Goal: Information Seeking & Learning: Check status

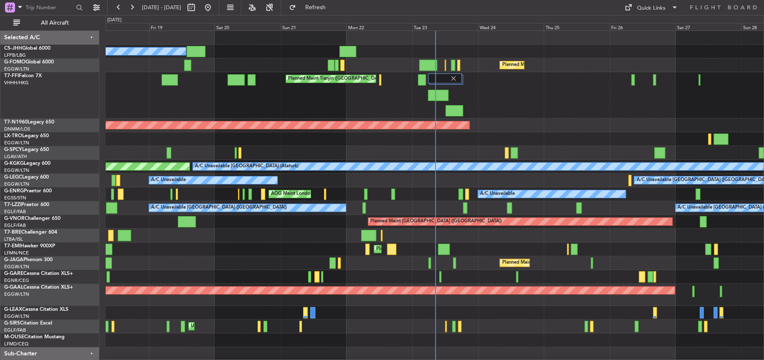
click at [390, 128] on div "AOG Maint London ([GEOGRAPHIC_DATA])" at bounding box center [237, 126] width 464 height 8
click at [325, 146] on div at bounding box center [435, 153] width 658 height 14
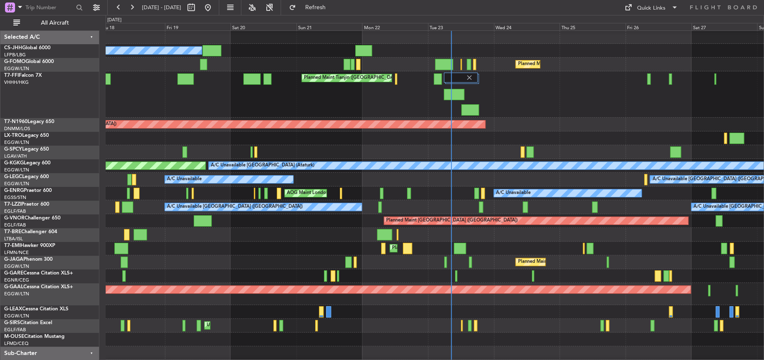
click at [341, 144] on div "Planned Maint [GEOGRAPHIC_DATA] ([GEOGRAPHIC_DATA]) Owner Planned Maint [GEOGRA…" at bounding box center [435, 202] width 658 height 344
click at [316, 144] on div "Unplanned Maint [GEOGRAPHIC_DATA] ([PERSON_NAME] Intl)" at bounding box center [435, 139] width 658 height 14
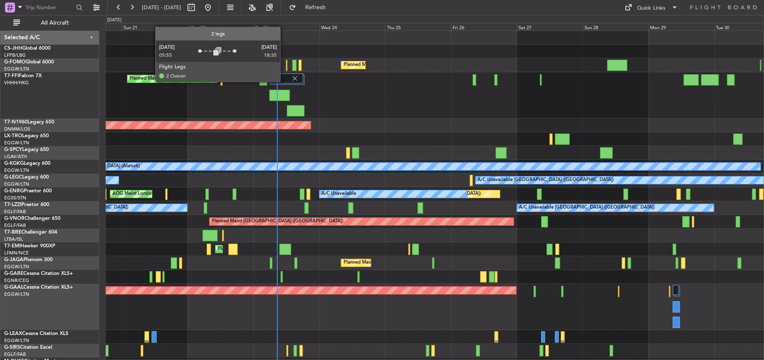
click at [284, 81] on div at bounding box center [286, 78] width 34 height 10
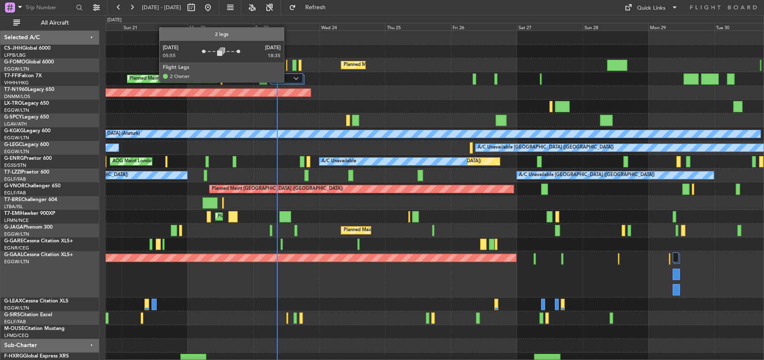
click at [289, 82] on div at bounding box center [286, 78] width 34 height 10
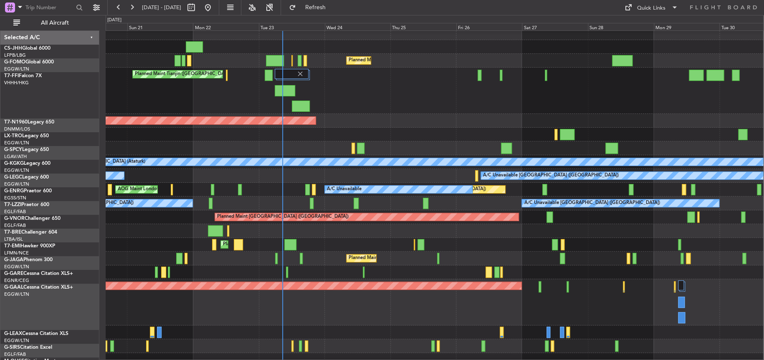
scroll to position [6, 0]
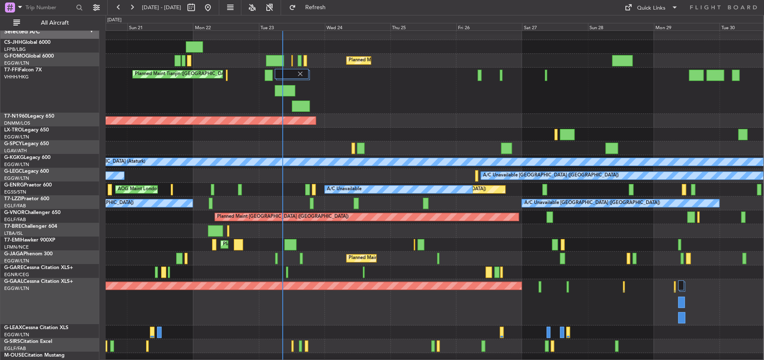
click at [291, 315] on div "Planned Maint Dusseldorf" at bounding box center [435, 302] width 658 height 46
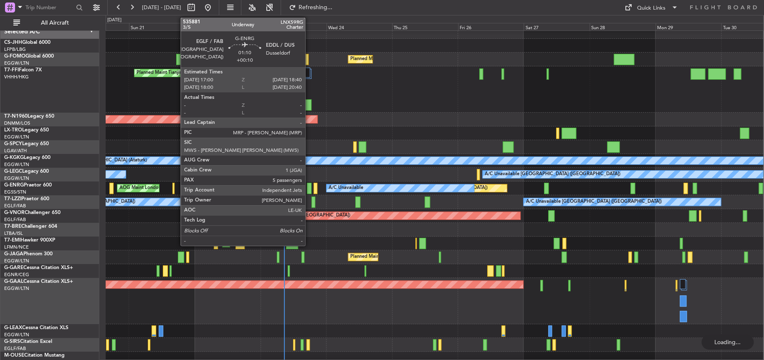
click at [309, 186] on div at bounding box center [309, 188] width 5 height 11
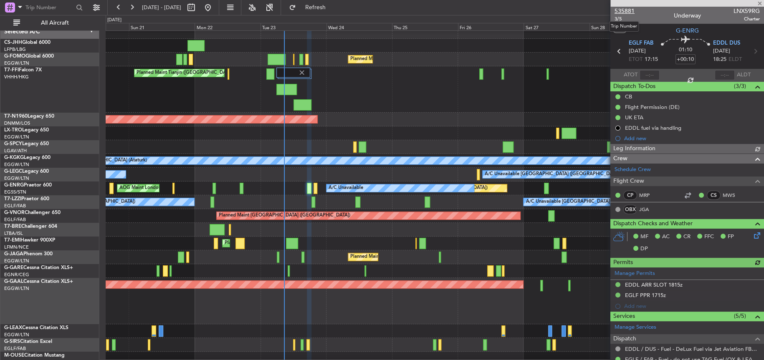
click at [629, 12] on span "535881" at bounding box center [625, 11] width 20 height 9
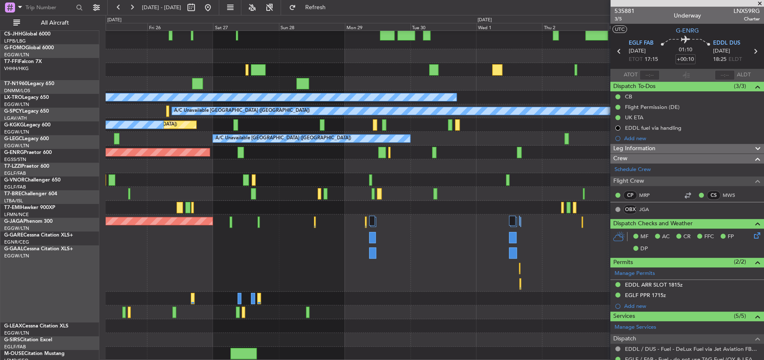
scroll to position [45, 0]
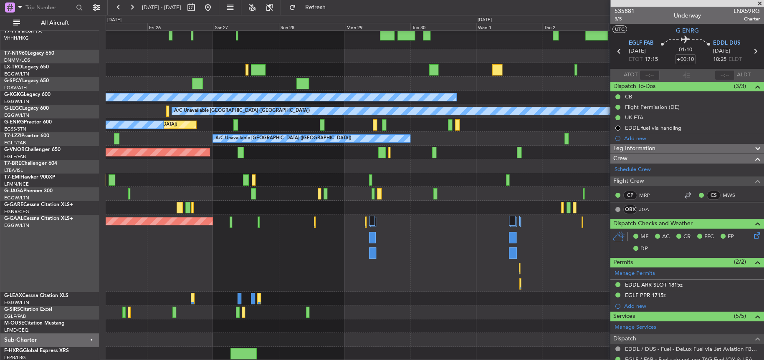
click at [318, 194] on div "Planned Maint [GEOGRAPHIC_DATA] ([GEOGRAPHIC_DATA]) AOG Maint [GEOGRAPHIC_DATA]…" at bounding box center [435, 173] width 658 height 375
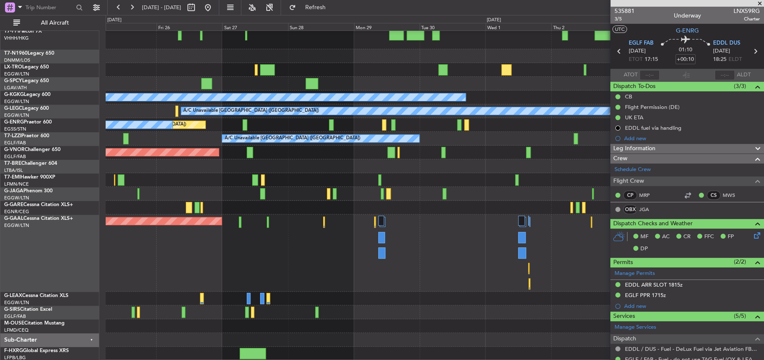
click at [178, 275] on div "Planned Maint Dusseldorf Owner" at bounding box center [435, 253] width 658 height 77
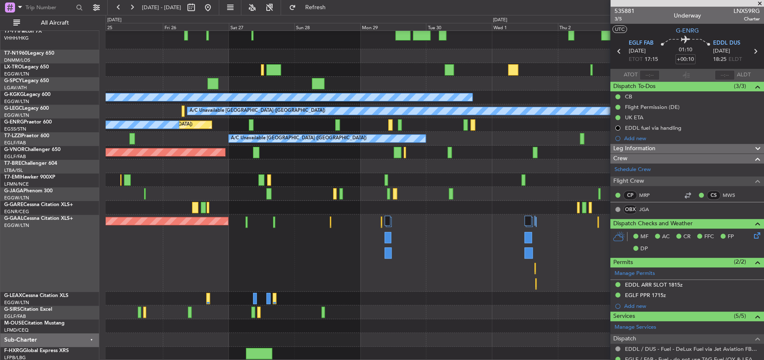
scroll to position [41, 0]
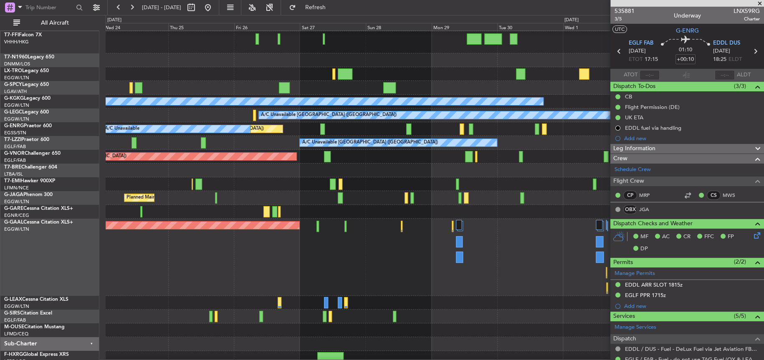
click at [217, 251] on div "Planned Maint Dusseldorf Owner" at bounding box center [435, 257] width 658 height 77
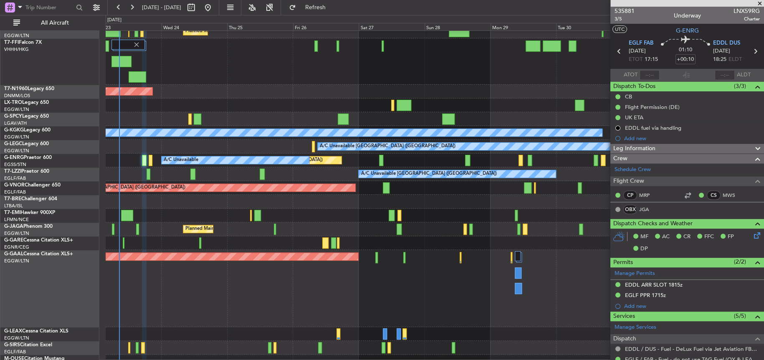
scroll to position [0, 0]
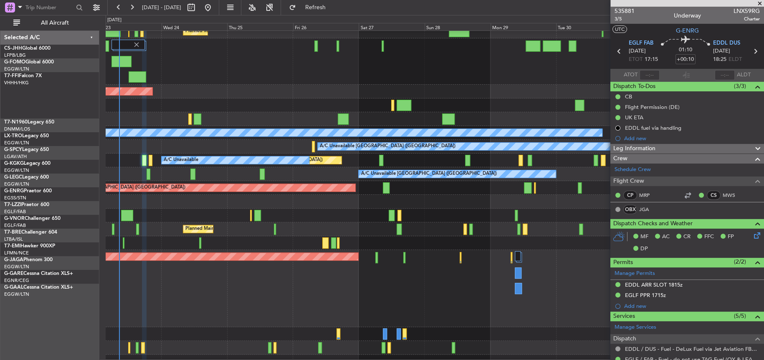
click at [377, 182] on div "Planned Maint [GEOGRAPHIC_DATA] ([GEOGRAPHIC_DATA]) Planned Maint Tianjin ([GEO…" at bounding box center [435, 196] width 658 height 399
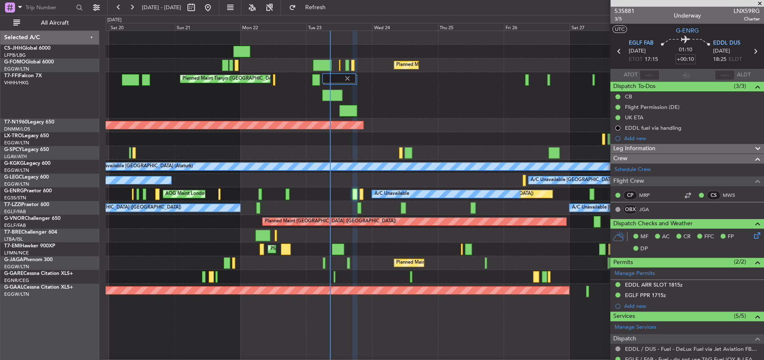
click at [433, 133] on div "Planned Maint [GEOGRAPHIC_DATA] ([GEOGRAPHIC_DATA]) Owner Planned Maint [GEOGRA…" at bounding box center [435, 230] width 658 height 399
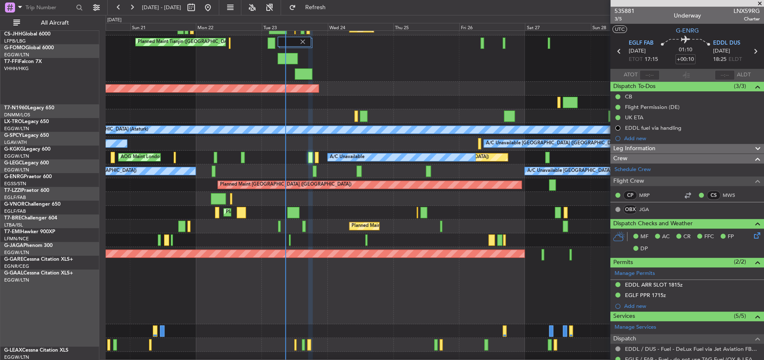
scroll to position [36, 0]
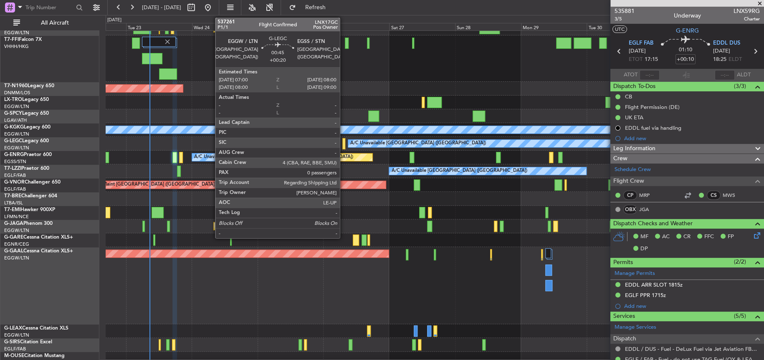
click at [344, 141] on div at bounding box center [343, 143] width 3 height 11
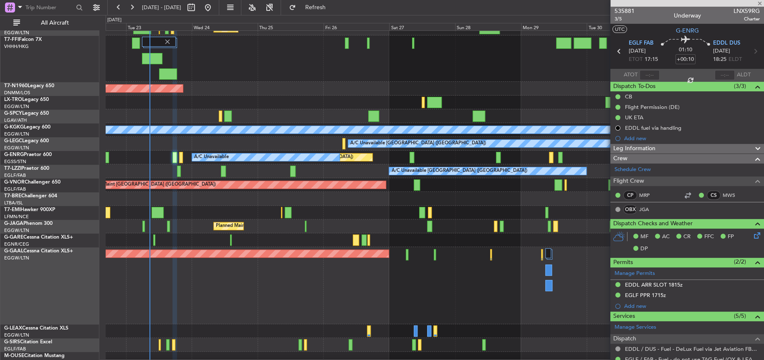
type input "+00:20"
type input "0"
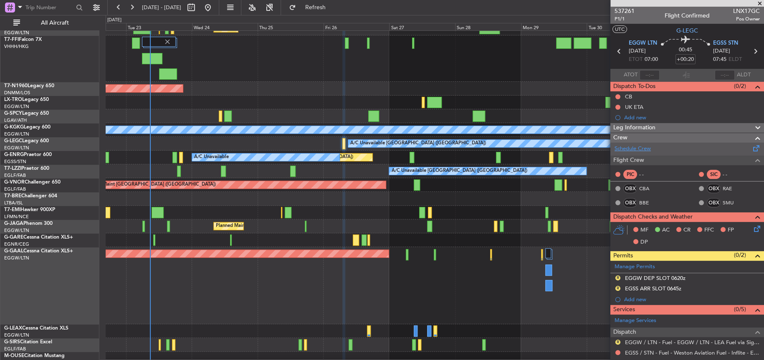
click at [638, 147] on link "Schedule Crew" at bounding box center [633, 149] width 36 height 8
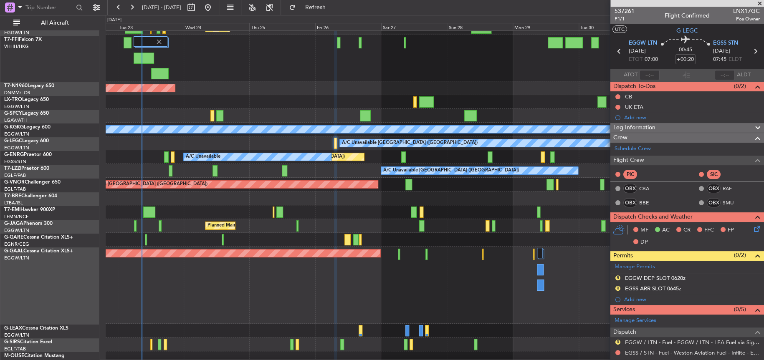
scroll to position [9, 0]
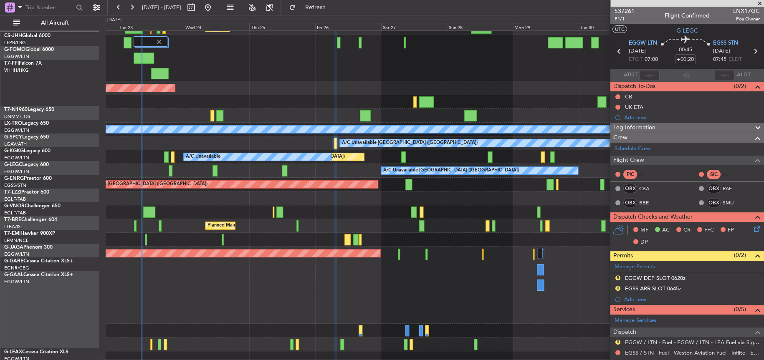
click at [124, 109] on div at bounding box center [435, 102] width 658 height 14
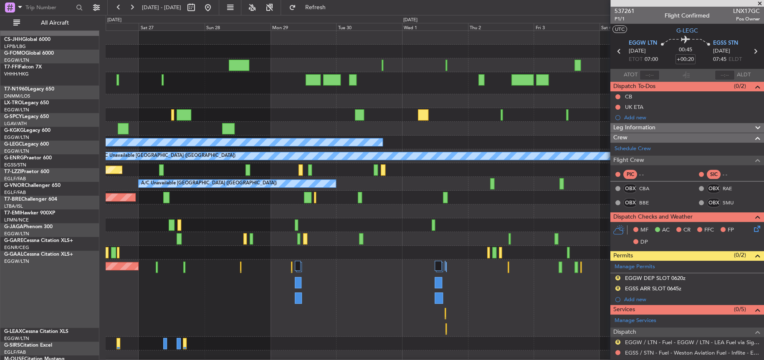
scroll to position [0, 0]
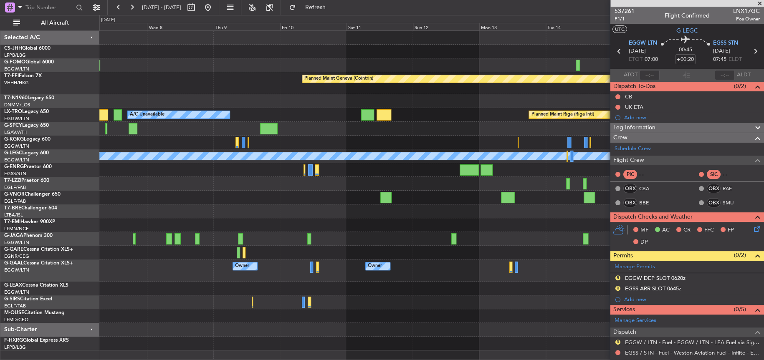
click at [3, 279] on div "Planned Maint Geneva (Cointrin) A/C Unavailable Planned Maint [GEOGRAPHIC_DATA]…" at bounding box center [382, 187] width 764 height 345
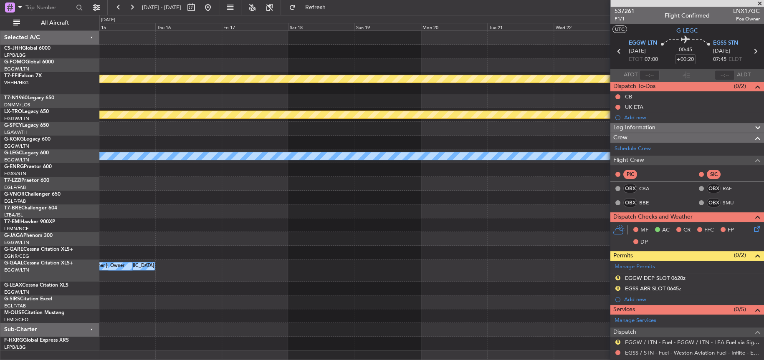
click at [170, 263] on div "Planned Maint Geneva (Cointrin) Planned Maint [GEOGRAPHIC_DATA] (Riga Intl) A/C…" at bounding box center [431, 191] width 664 height 320
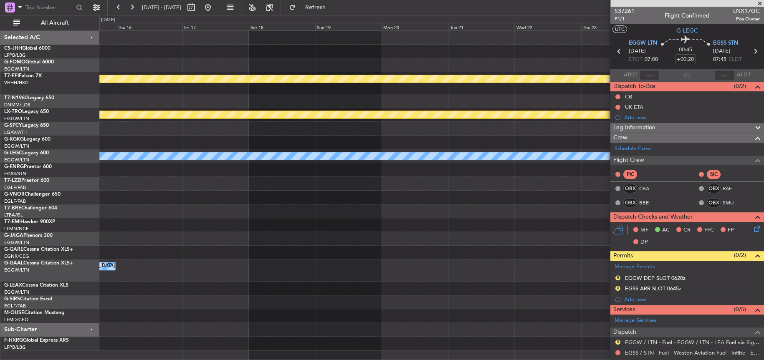
click at [367, 263] on div "Owner [GEOGRAPHIC_DATA] ([GEOGRAPHIC_DATA]) Owner" at bounding box center [431, 271] width 664 height 22
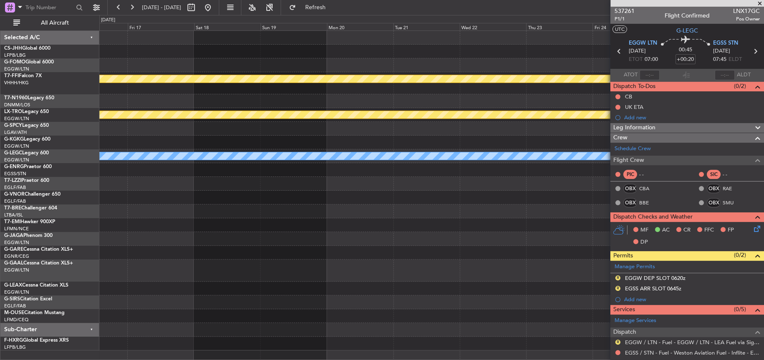
click at [328, 261] on div "Owner [GEOGRAPHIC_DATA] ([GEOGRAPHIC_DATA]) Owner" at bounding box center [431, 271] width 664 height 22
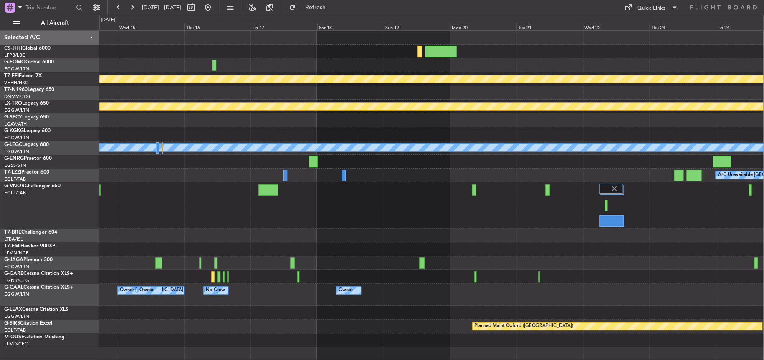
click at [383, 48] on div at bounding box center [431, 52] width 664 height 14
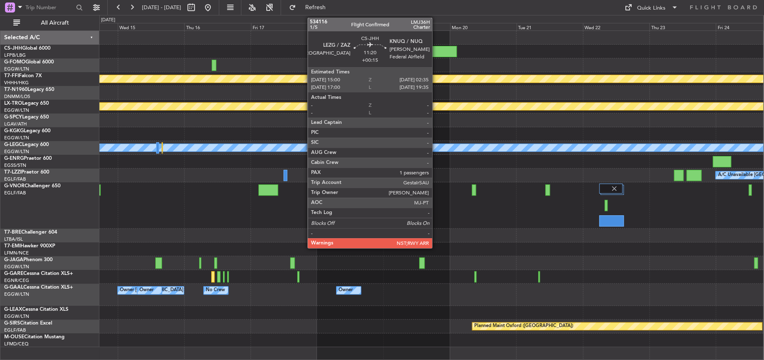
click at [436, 48] on div at bounding box center [441, 51] width 32 height 11
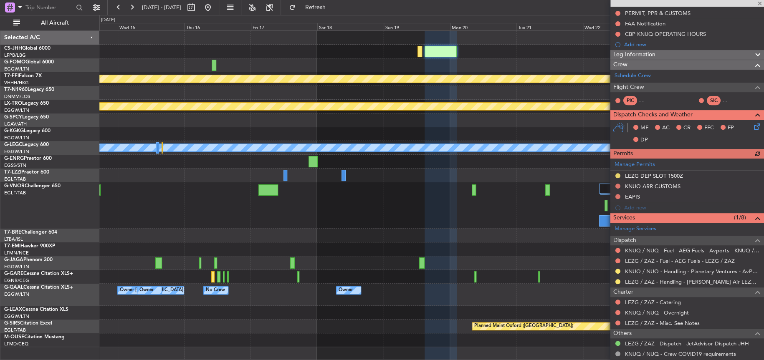
scroll to position [155, 0]
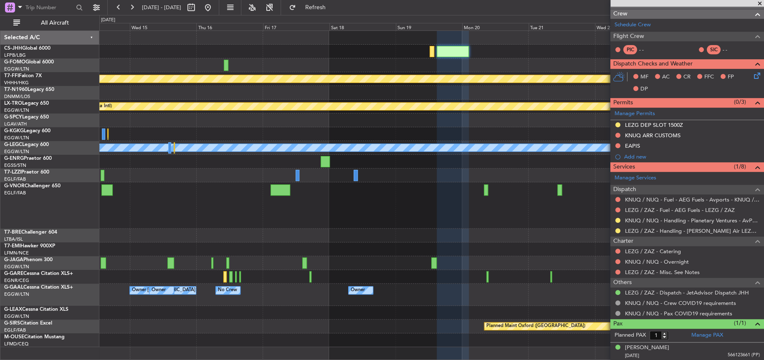
click at [321, 58] on div at bounding box center [431, 52] width 664 height 14
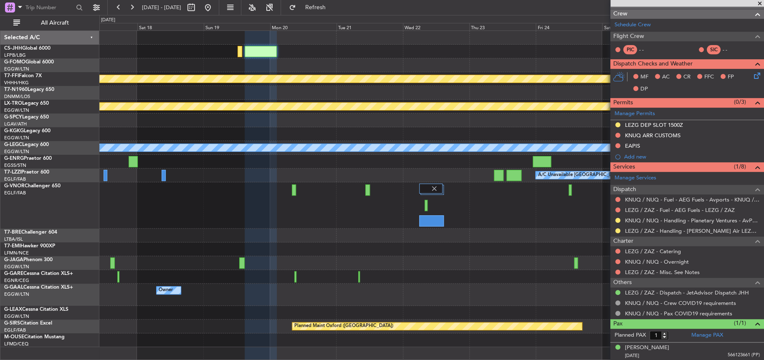
click at [301, 65] on div "Planned Maint Geneva (Cointrin) Planned Maint [GEOGRAPHIC_DATA] (Riga Intl) A/C…" at bounding box center [431, 189] width 664 height 316
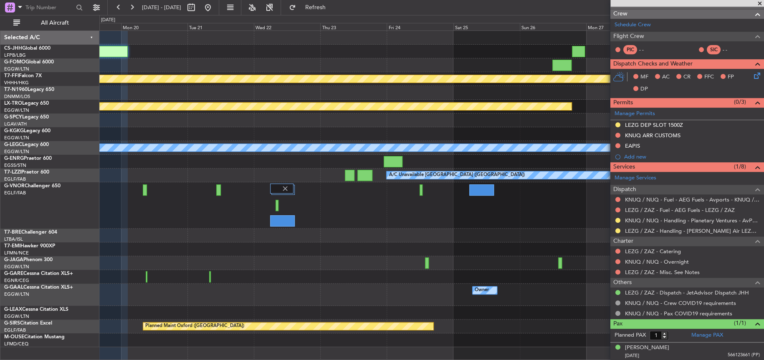
click at [137, 86] on div "Planned Maint Geneva (Cointrin) Planned Maint [GEOGRAPHIC_DATA] (Riga Intl) A/C…" at bounding box center [431, 189] width 664 height 316
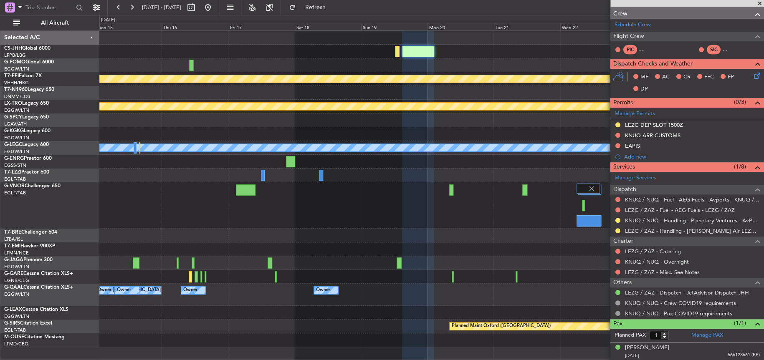
click at [721, 70] on fb-app "[DATE] - [DATE] Refresh Quick Links All Aircraft Planned Maint Geneva ([GEOGRAP…" at bounding box center [382, 183] width 764 height 354
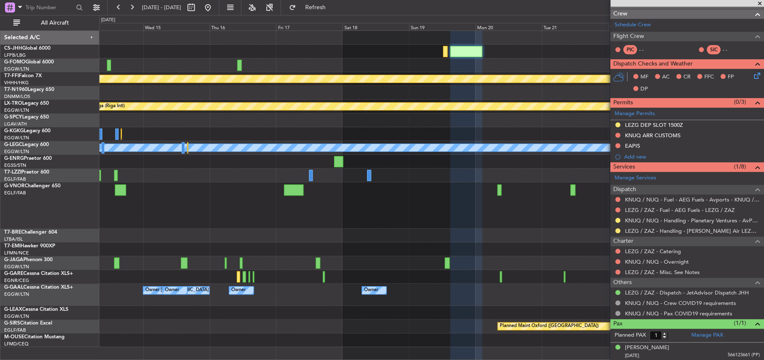
click at [438, 47] on div "Planned Maint Geneva (Cointrin) Planned Maint [GEOGRAPHIC_DATA] (Riga Intl) A/C…" at bounding box center [431, 189] width 664 height 316
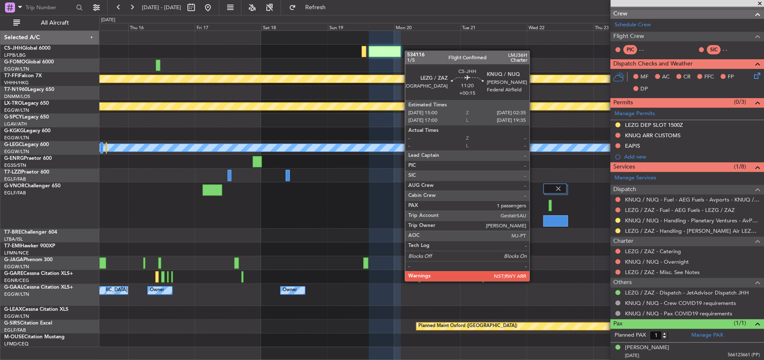
click at [326, 69] on div "Planned Maint Geneva (Cointrin) Planned Maint [GEOGRAPHIC_DATA] (Riga Intl) A/C…" at bounding box center [431, 189] width 664 height 316
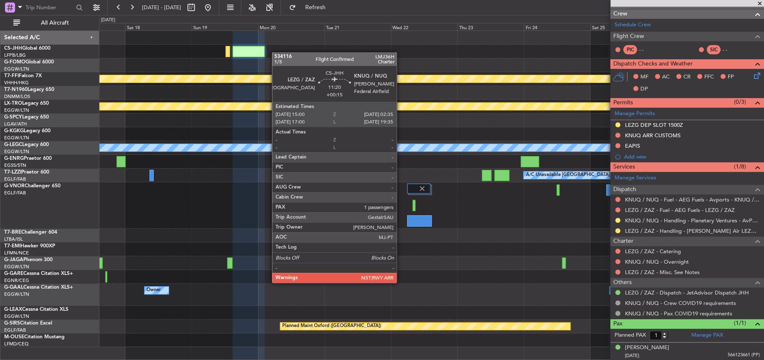
click at [262, 55] on div at bounding box center [431, 52] width 664 height 14
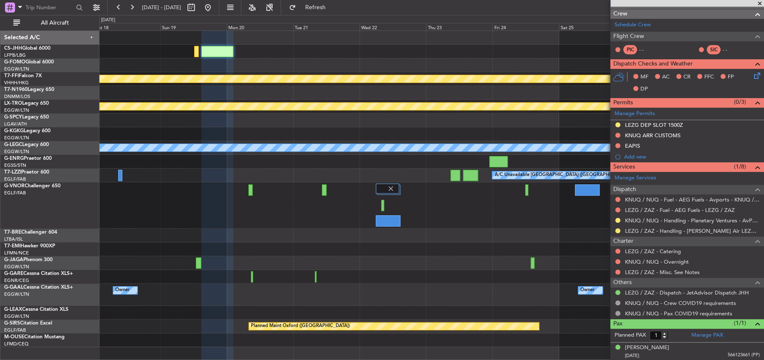
click at [284, 85] on div "Planned Maint Geneva (Cointrin) Planned Maint [GEOGRAPHIC_DATA] (Riga Intl) A/C…" at bounding box center [431, 189] width 664 height 316
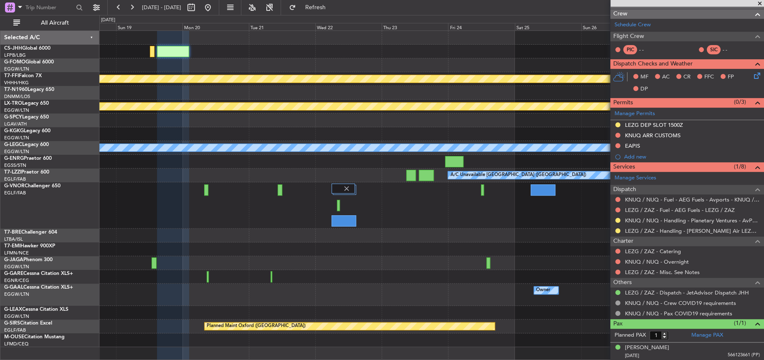
click at [205, 57] on div at bounding box center [431, 52] width 664 height 14
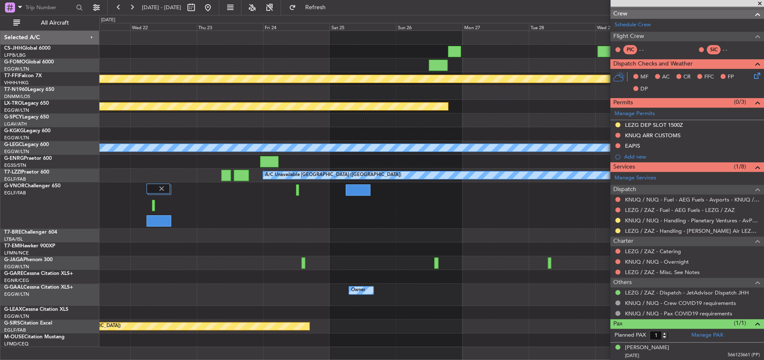
click at [69, 60] on div "Planned Maint Geneva (Cointrin) Planned Maint [GEOGRAPHIC_DATA] (Riga Intl) A/C…" at bounding box center [382, 187] width 764 height 345
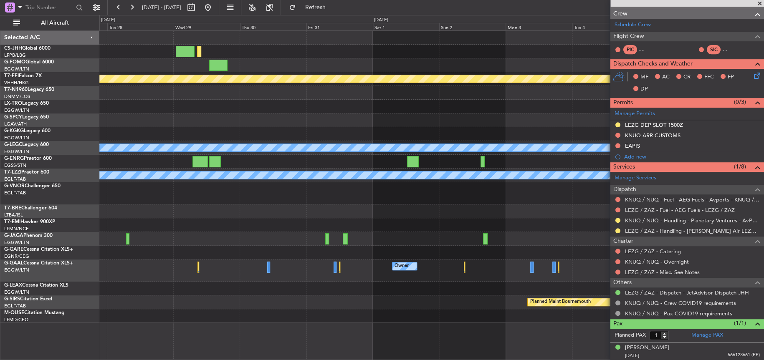
click at [142, 97] on div "Planned Maint Geneva (Cointrin) Planned Maint [GEOGRAPHIC_DATA] (Riga Intl) A/C…" at bounding box center [431, 177] width 664 height 292
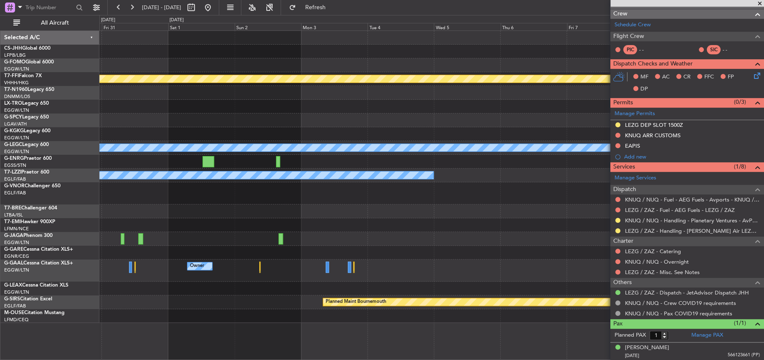
click at [651, 104] on fb-app "[DATE] - [DATE] Refresh Quick Links All Aircraft Planned Maint Geneva ([GEOGRAP…" at bounding box center [382, 183] width 764 height 354
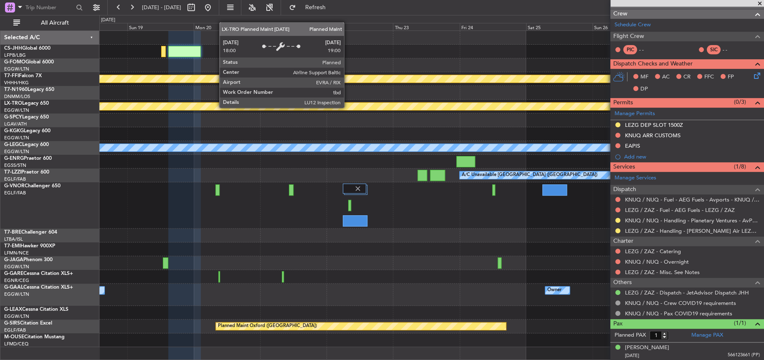
click at [628, 107] on fb-app "[DATE] - [DATE] Refresh Quick Links All Aircraft Planned Maint Geneva ([GEOGRAP…" at bounding box center [382, 183] width 764 height 354
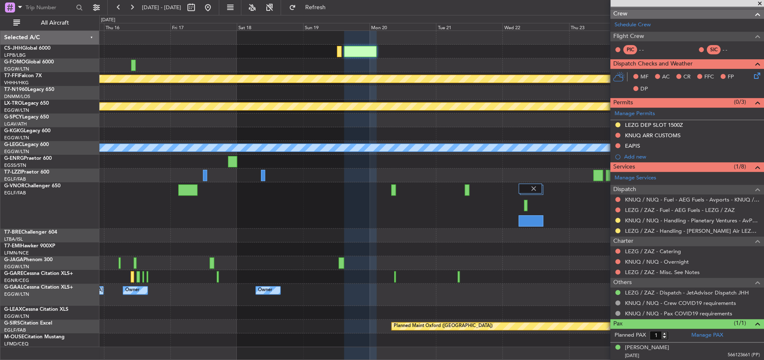
click at [474, 126] on div "Planned Maint Geneva (Cointrin) Planned Maint [GEOGRAPHIC_DATA] (Riga Intl) A/C…" at bounding box center [431, 189] width 664 height 316
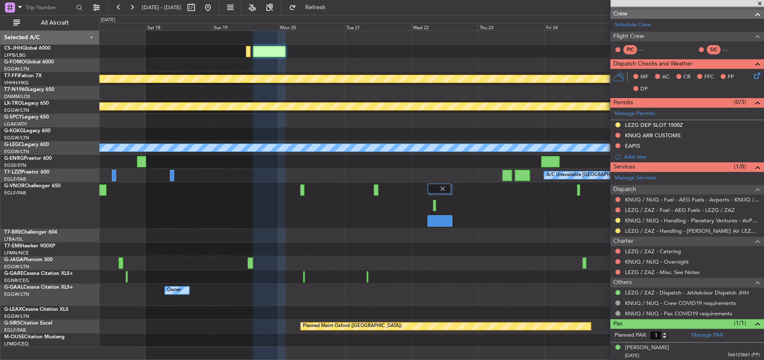
click at [274, 57] on div at bounding box center [431, 52] width 664 height 14
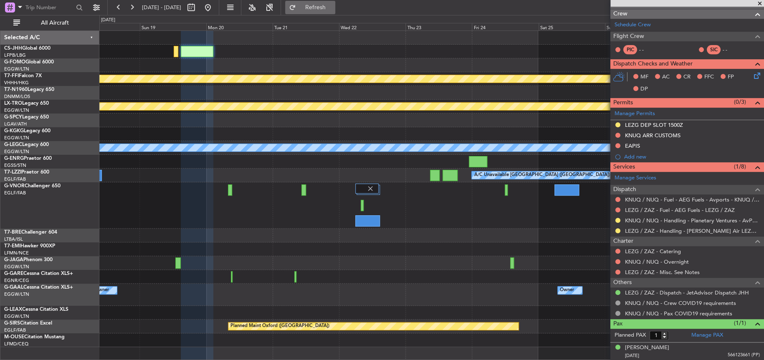
click at [333, 5] on span "Refresh" at bounding box center [315, 8] width 35 height 6
click at [327, 212] on div at bounding box center [431, 205] width 664 height 46
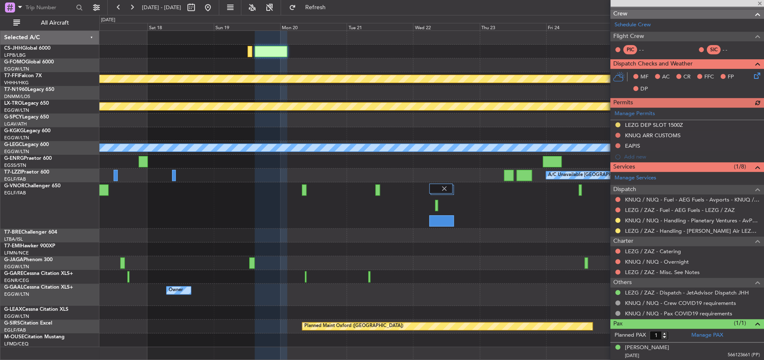
click at [438, 124] on div at bounding box center [431, 121] width 664 height 14
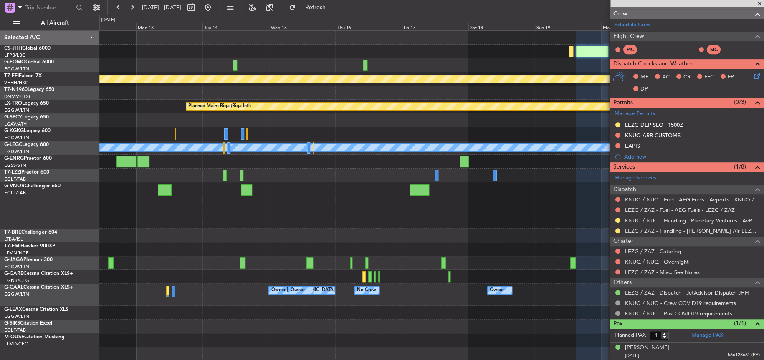
click at [504, 161] on div "Planned Maint Geneva (Cointrin) Planned Maint [GEOGRAPHIC_DATA] (Riga Intl) A/C…" at bounding box center [431, 189] width 664 height 316
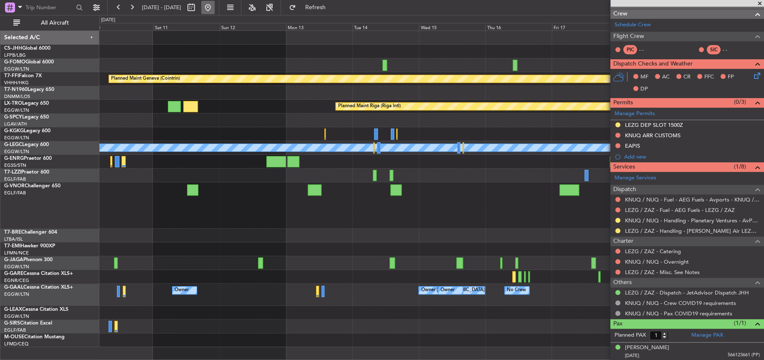
click at [215, 7] on button at bounding box center [207, 7] width 13 height 13
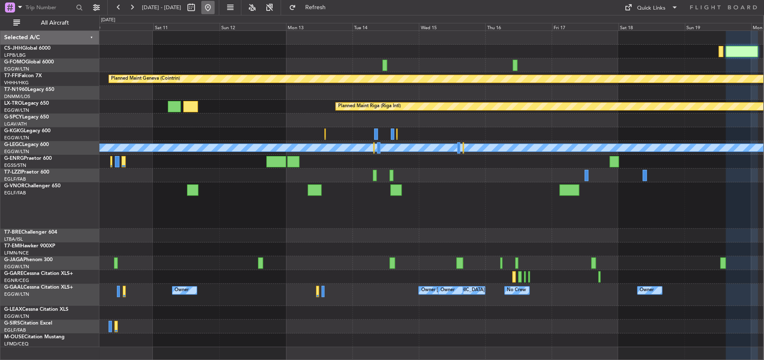
scroll to position [0, 0]
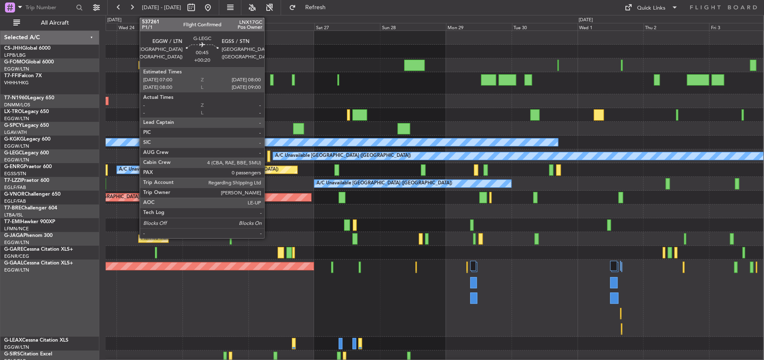
click at [268, 157] on div at bounding box center [268, 156] width 3 height 11
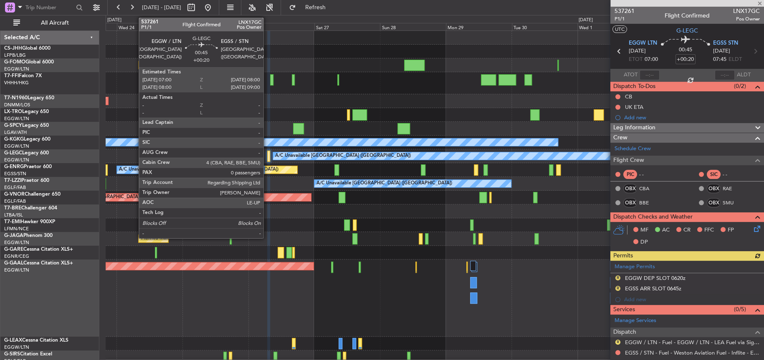
click at [267, 158] on div at bounding box center [268, 156] width 3 height 11
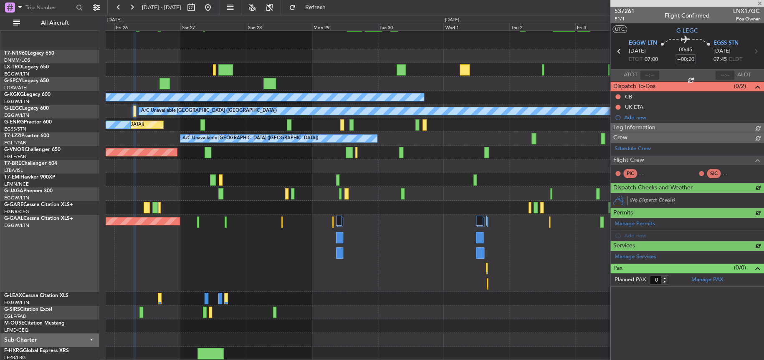
scroll to position [53, 0]
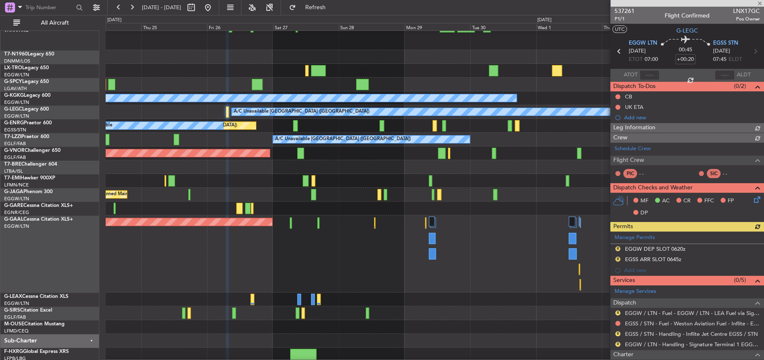
click at [310, 259] on div "Planned Maint Dusseldorf Owner" at bounding box center [435, 253] width 658 height 77
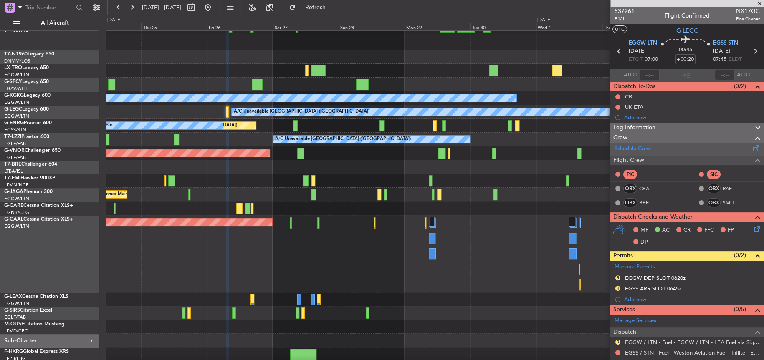
click at [633, 146] on link "Schedule Crew" at bounding box center [633, 149] width 36 height 8
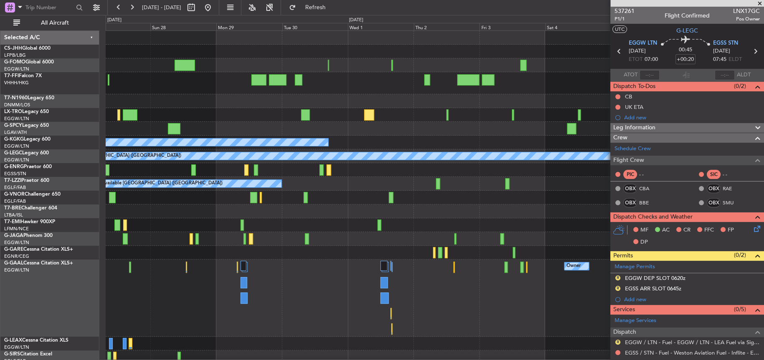
click at [197, 73] on div at bounding box center [435, 83] width 658 height 22
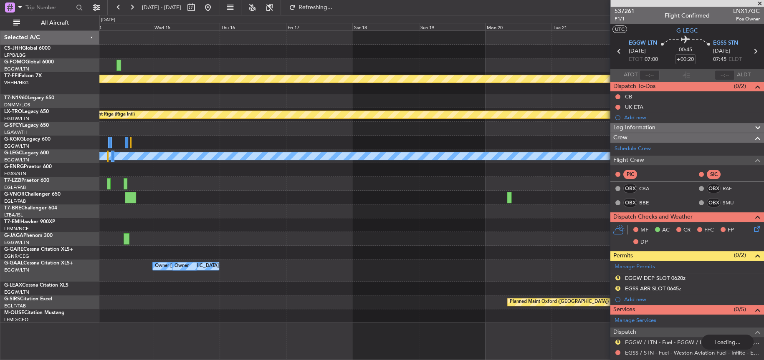
click at [0, 223] on html "[DATE] - [DATE] Refreshing... Quick Links All Aircraft Planned Maint Geneva ([G…" at bounding box center [382, 180] width 764 height 360
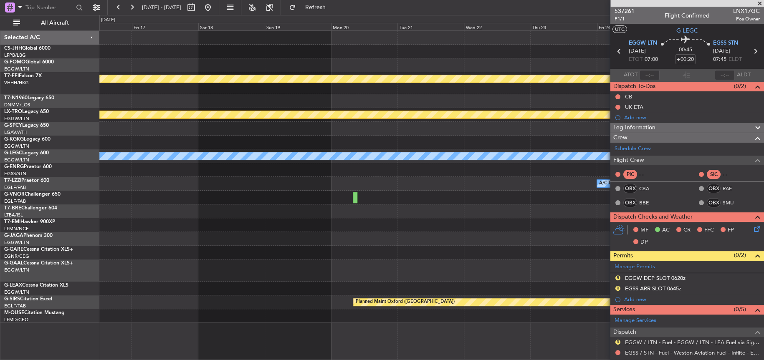
click at [138, 200] on div "Planned Maint Geneva (Cointrin) Planned Maint [GEOGRAPHIC_DATA] (Riga Intl) A/C…" at bounding box center [431, 177] width 664 height 292
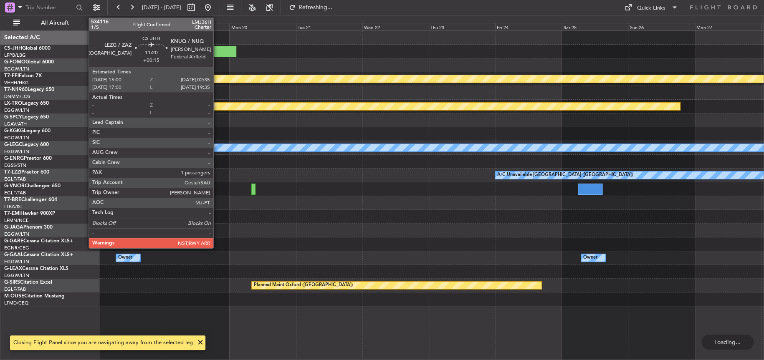
click at [217, 48] on div at bounding box center [220, 51] width 32 height 11
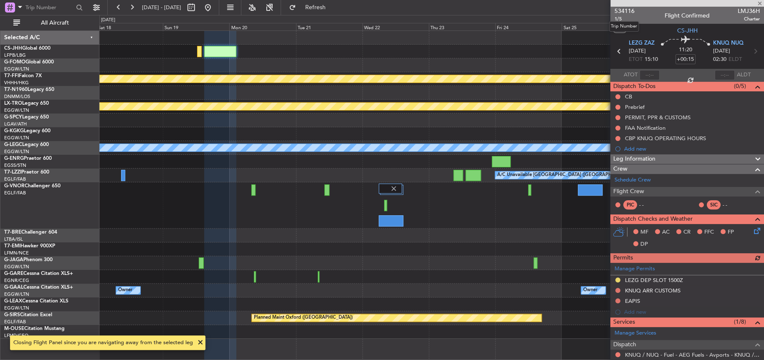
click at [633, 14] on span "534116" at bounding box center [625, 11] width 20 height 9
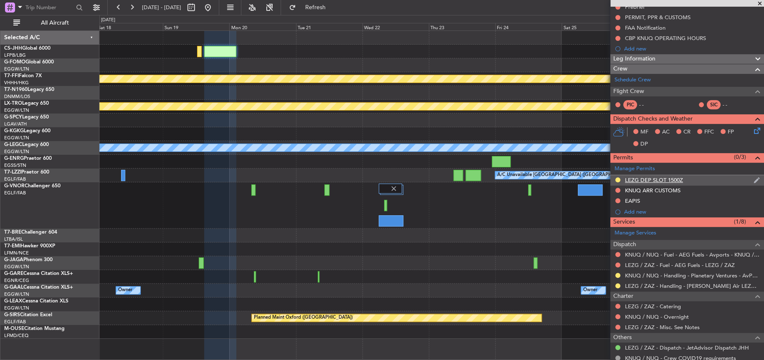
scroll to position [155, 0]
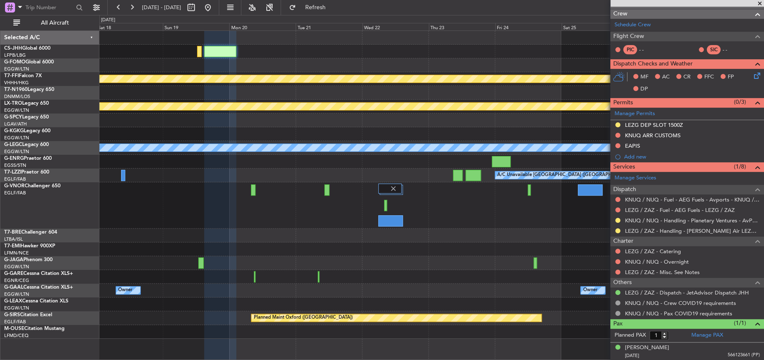
click at [295, 51] on div at bounding box center [431, 52] width 664 height 14
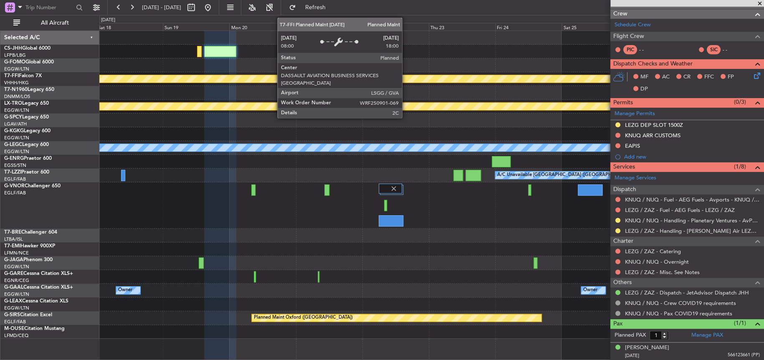
click at [407, 61] on div at bounding box center [431, 65] width 664 height 14
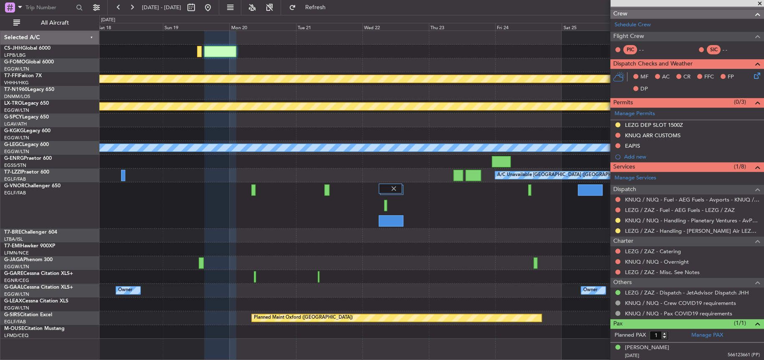
click at [407, 59] on div at bounding box center [431, 65] width 664 height 14
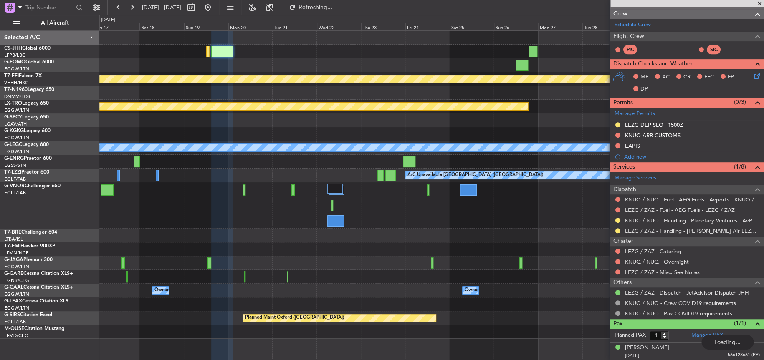
click at [334, 239] on div at bounding box center [431, 236] width 664 height 14
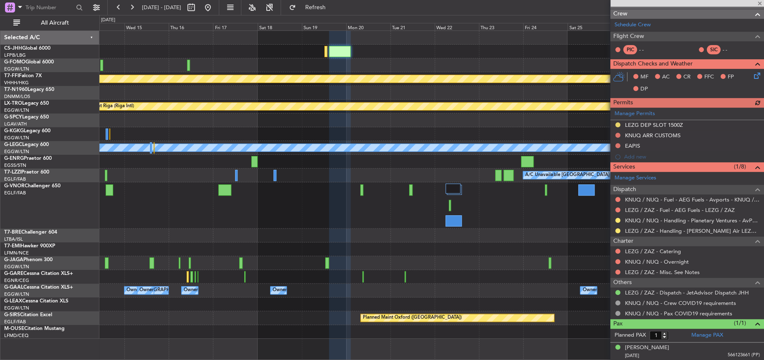
click at [477, 288] on div "Planned Maint Geneva (Cointrin) Planned Maint [GEOGRAPHIC_DATA] (Riga Intl) A/C…" at bounding box center [431, 185] width 664 height 308
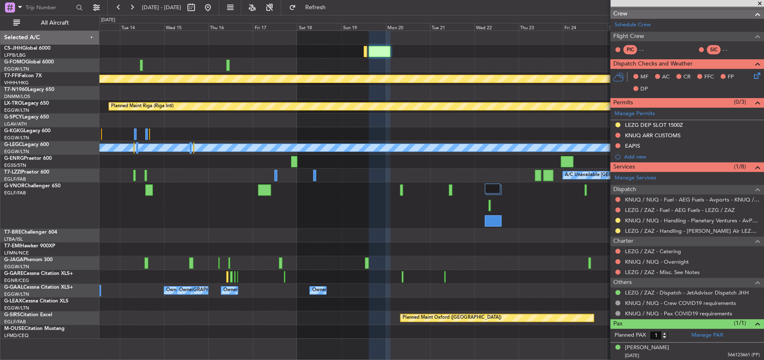
click at [548, 235] on div at bounding box center [431, 236] width 664 height 14
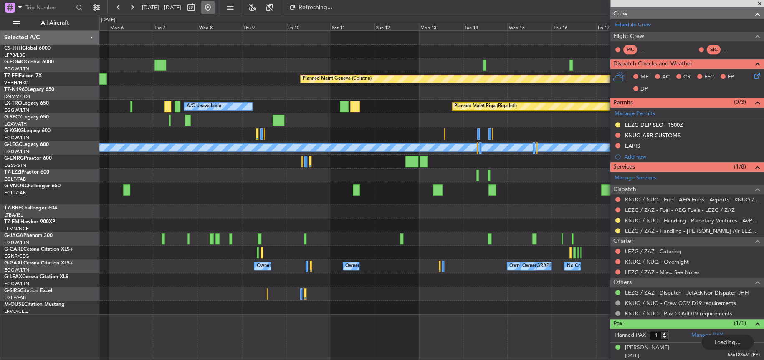
click at [215, 8] on button at bounding box center [207, 7] width 13 height 13
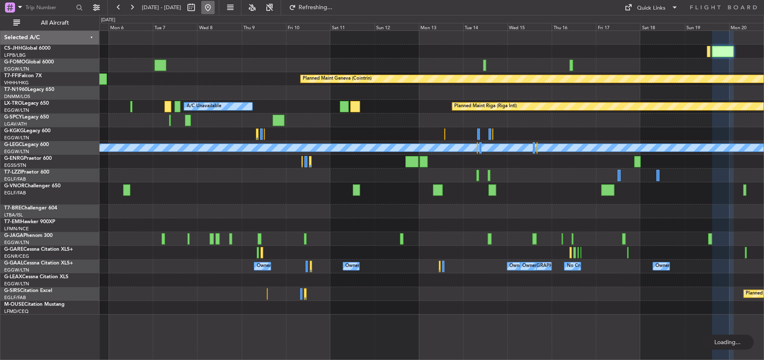
scroll to position [0, 0]
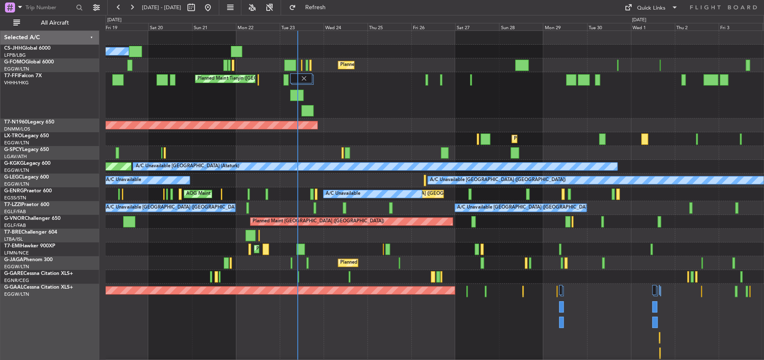
click at [362, 115] on div "Planned Maint Tianjin ([GEOGRAPHIC_DATA])" at bounding box center [435, 95] width 658 height 46
